Goal: Task Accomplishment & Management: Use online tool/utility

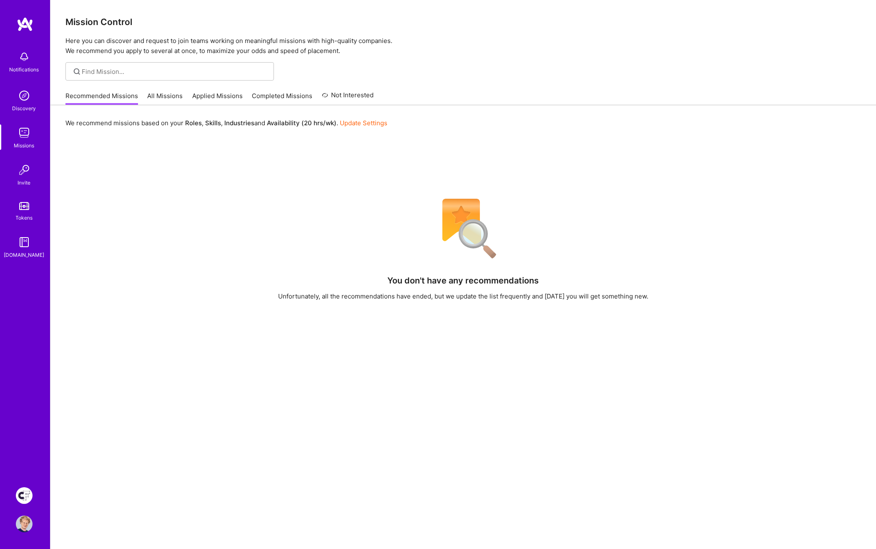
click at [23, 493] on img at bounding box center [24, 495] width 17 height 17
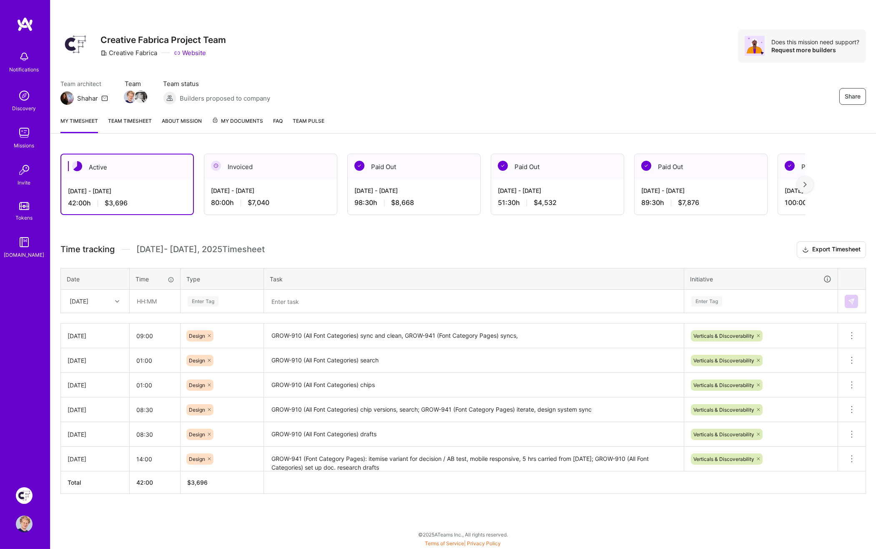
click at [320, 332] on textarea "GROW-910 (All Font Categories) sync and clean, GROW-941 (Font Category Pages) s…" at bounding box center [474, 335] width 418 height 23
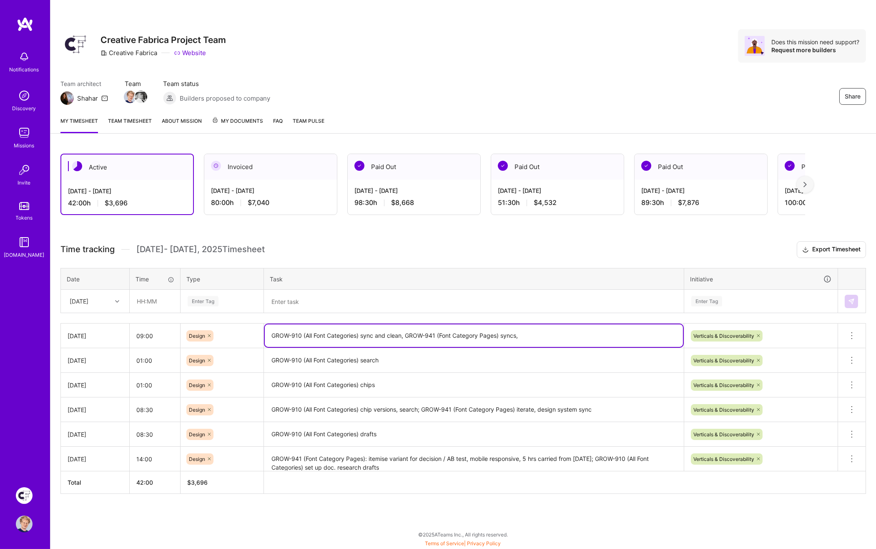
click at [320, 332] on textarea "GROW-910 (All Font Categories) sync and clean, GROW-941 (Font Category Pages) s…" at bounding box center [474, 335] width 418 height 23
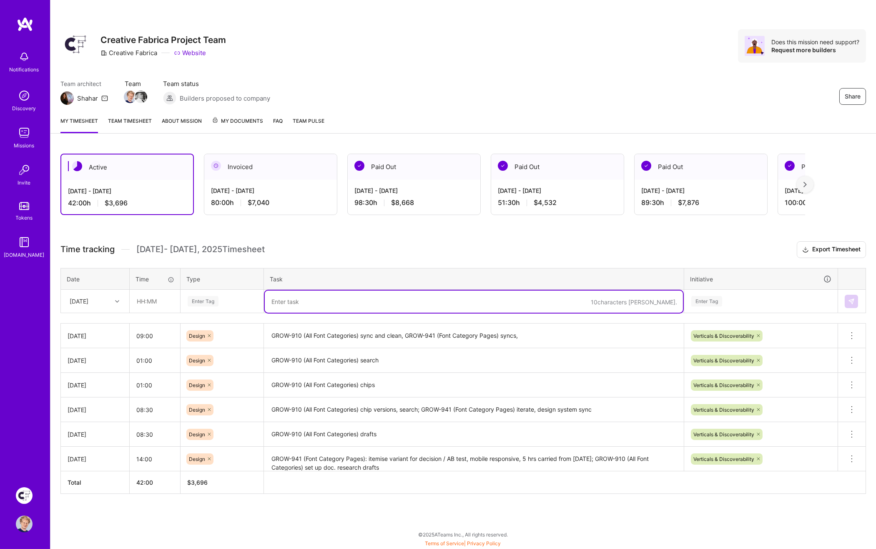
click at [318, 302] on textarea at bounding box center [474, 301] width 418 height 22
paste textarea "GROW-910 (All Font Categories) sync and clean, GROW-941 (Font Category Pages) s…"
drag, startPoint x: 362, startPoint y: 297, endPoint x: 464, endPoint y: 303, distance: 102.8
click at [401, 296] on textarea "GROW-910 (All Font Categories) sync and clean, GROW-941 (Font Category Pages) s…" at bounding box center [474, 301] width 418 height 22
click at [367, 297] on textarea "GROW-910 (All Font Categories) finalise, GROW-941 (Font Category Pages) respons…" at bounding box center [474, 301] width 418 height 22
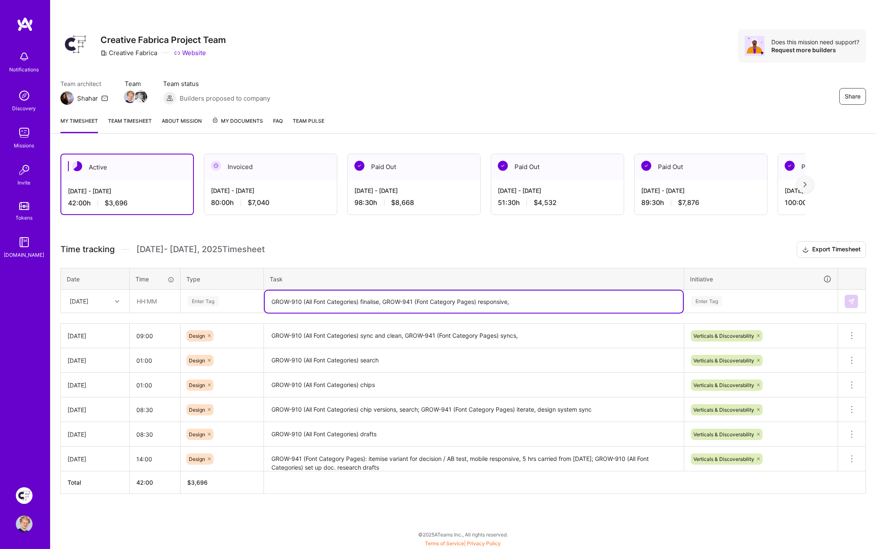
click at [367, 297] on textarea "GROW-910 (All Font Categories) finalise, GROW-941 (Font Category Pages) respons…" at bounding box center [474, 301] width 418 height 22
paste textarea "responsiv"
click at [536, 301] on textarea "GROW-910 (All Font Categories) responsive, GROW-941 (Font Category Pages) respo…" at bounding box center [474, 301] width 418 height 22
click at [395, 297] on textarea "GROW-910 (All Font Categories) responsive, GROW-941 (Font Category Pages) respo…" at bounding box center [474, 301] width 418 height 22
drag, startPoint x: 556, startPoint y: 299, endPoint x: 768, endPoint y: 320, distance: 212.1
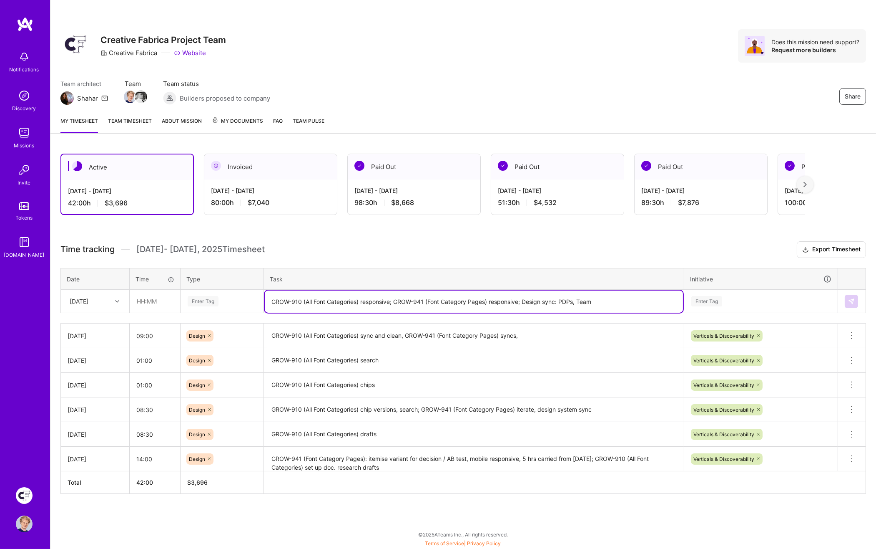
click at [559, 299] on textarea "GROW-910 (All Font Categories) responsive; GROW-941 (Font Category Pages) respo…" at bounding box center [474, 301] width 418 height 22
type textarea "GROW-910 (All Font Categories) responsive; GROW-941 (Font Category Pages) respo…"
click at [606, 244] on h3 "Time tracking [DATE] - [DATE] Timesheet Export Timesheet" at bounding box center [463, 249] width 806 height 17
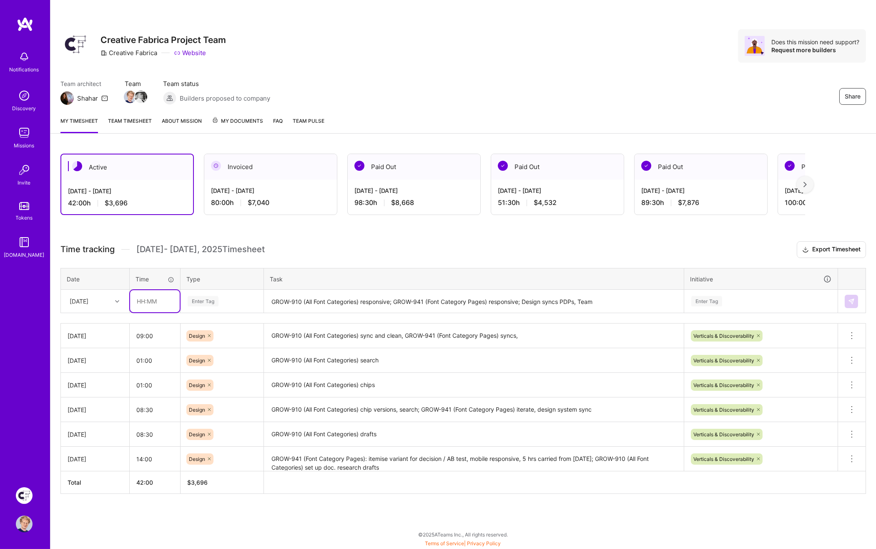
click at [161, 299] on input "text" at bounding box center [155, 301] width 50 height 22
type input "09:00"
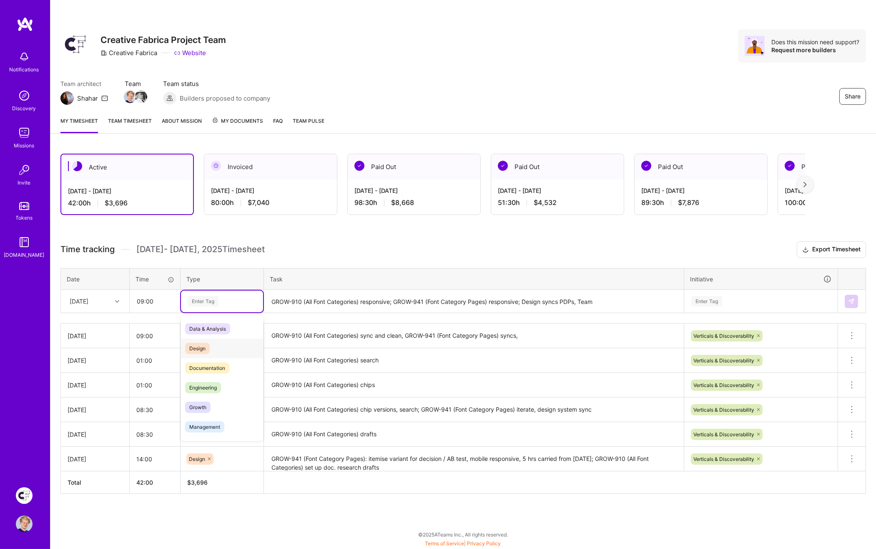
click at [204, 343] on span "Design" at bounding box center [197, 347] width 25 height 11
click at [704, 300] on div "Enter Tag" at bounding box center [707, 300] width 31 height 13
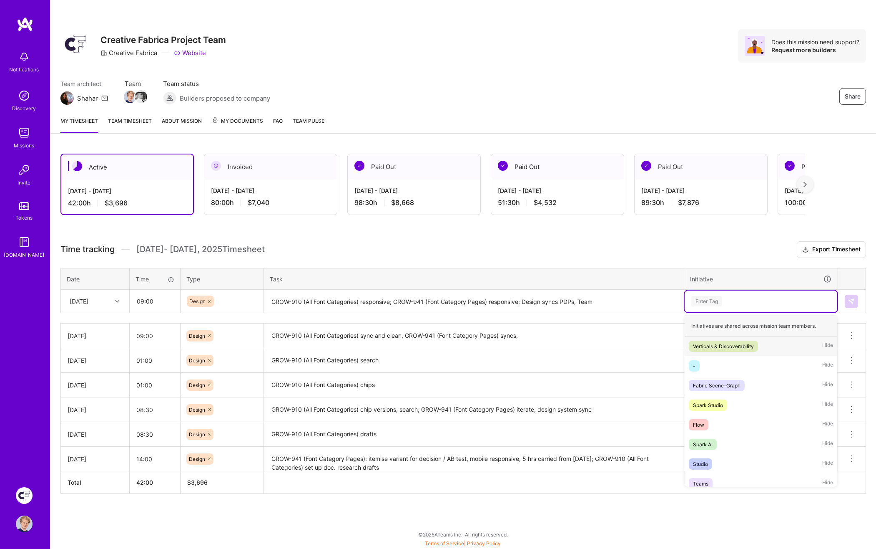
click at [714, 344] on div "Verticals & Discoverability" at bounding box center [723, 346] width 61 height 9
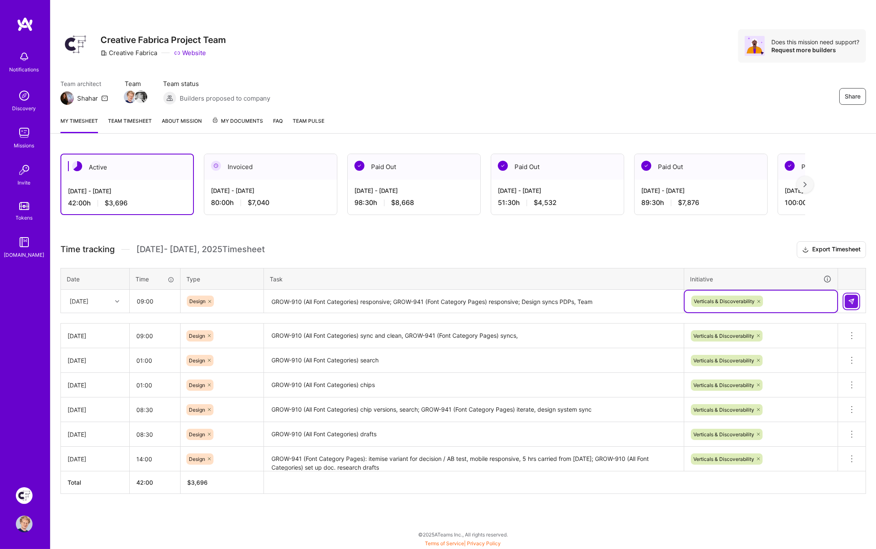
click at [856, 299] on button at bounding box center [851, 300] width 13 height 13
